Goal: Task Accomplishment & Management: Use online tool/utility

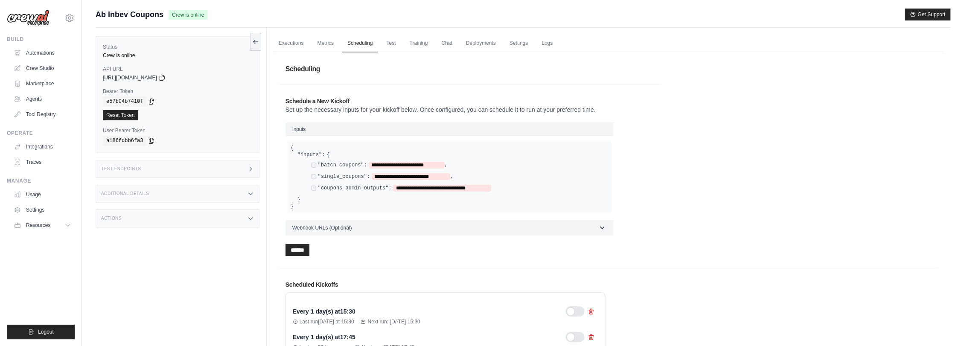
click at [366, 43] on link "Scheduling" at bounding box center [359, 44] width 35 height 18
click at [223, 216] on div "Actions" at bounding box center [178, 219] width 164 height 18
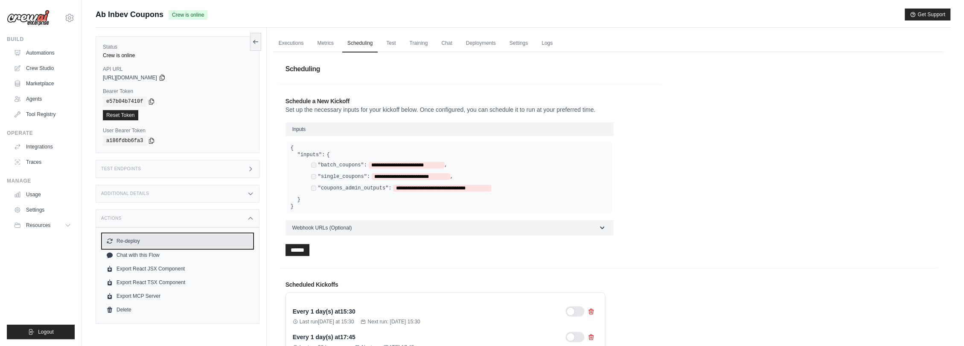
click at [134, 239] on button "Re-deploy" at bounding box center [177, 241] width 149 height 14
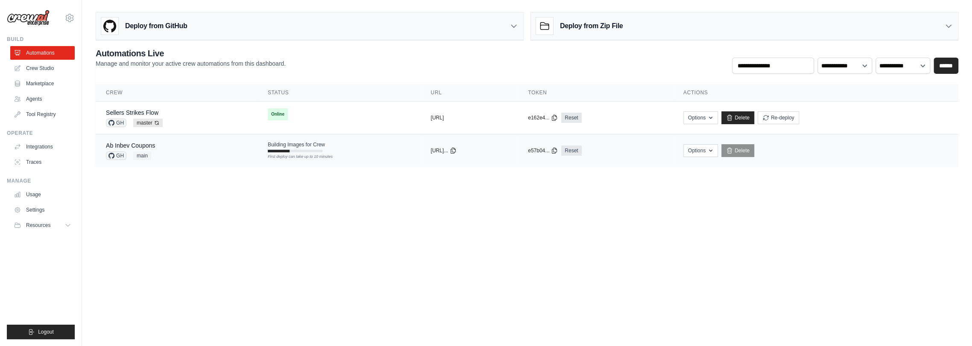
click at [304, 147] on span "Building Images for Crew" at bounding box center [296, 144] width 57 height 7
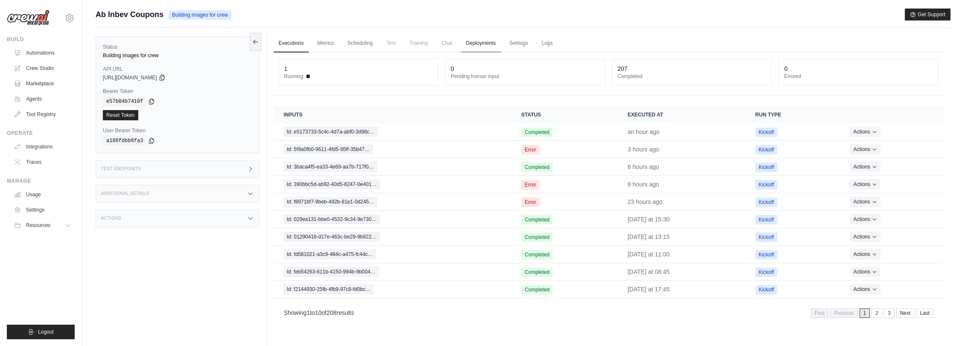
click at [493, 44] on link "Deployments" at bounding box center [481, 44] width 40 height 18
